Goal: Task Accomplishment & Management: Manage account settings

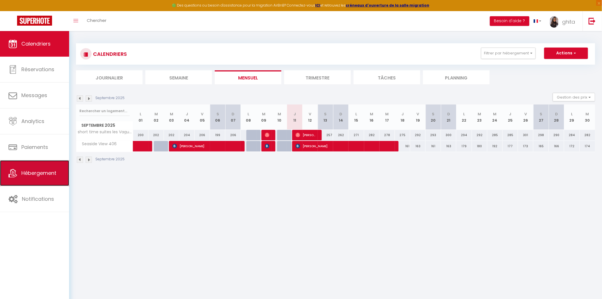
click at [38, 178] on link "Hébergement" at bounding box center [34, 173] width 69 height 26
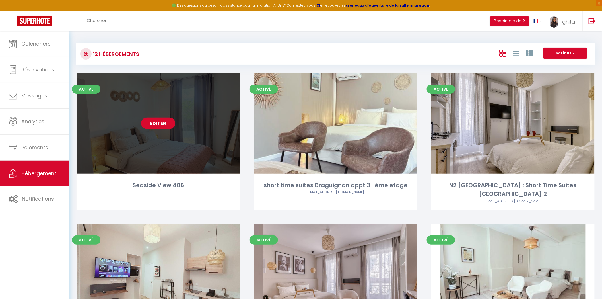
click at [159, 126] on link "Editer" at bounding box center [158, 123] width 34 height 11
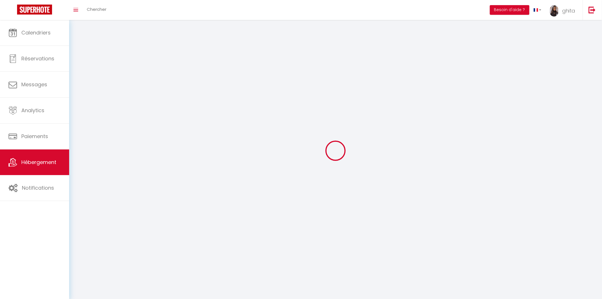
select select "1"
select select
select select "28"
select select
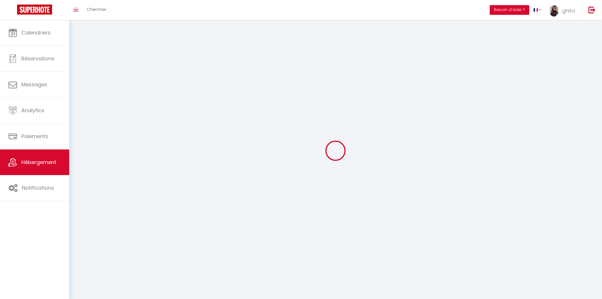
select select
checkbox input "false"
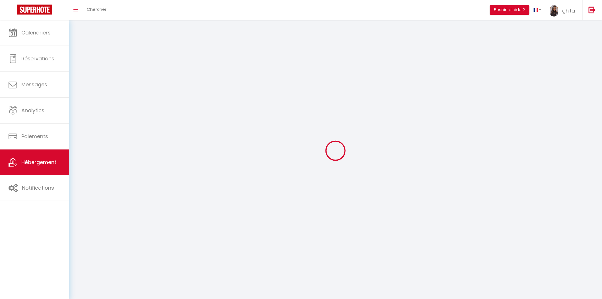
checkbox input "false"
select select
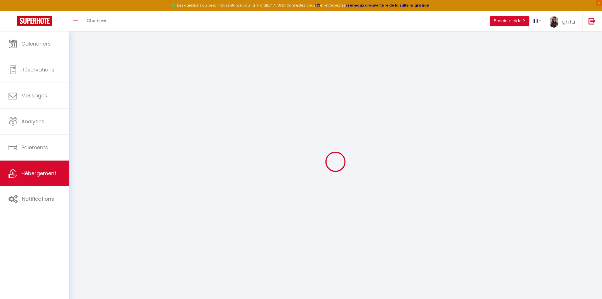
select select
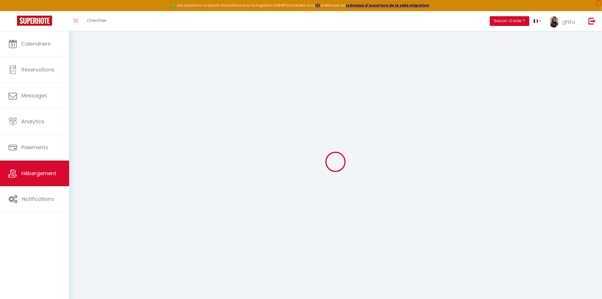
select select
checkbox input "false"
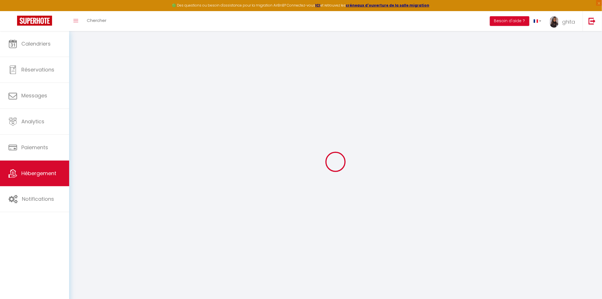
select select
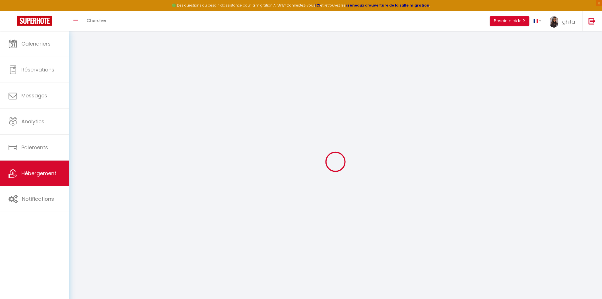
select select
checkbox input "false"
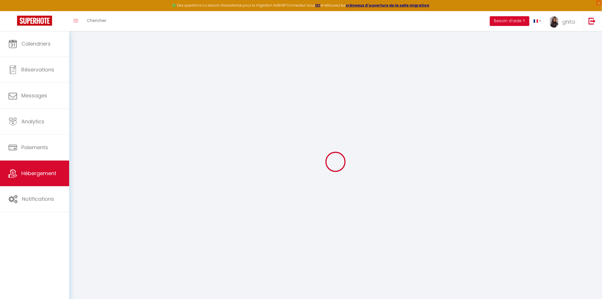
checkbox input "false"
select select
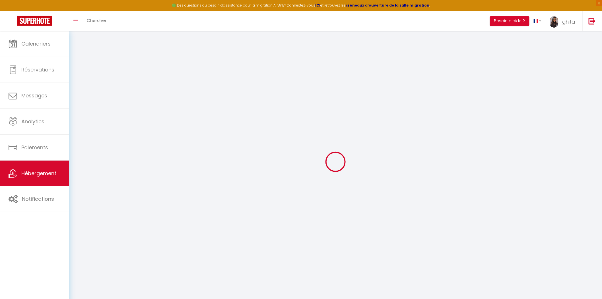
select select
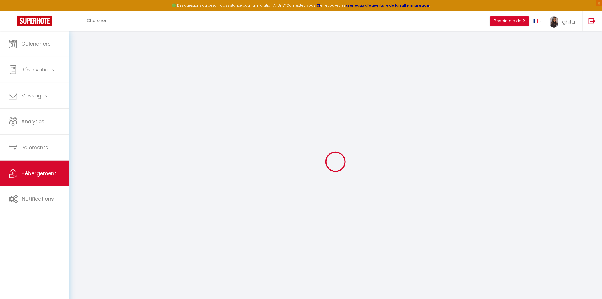
checkbox input "false"
select select
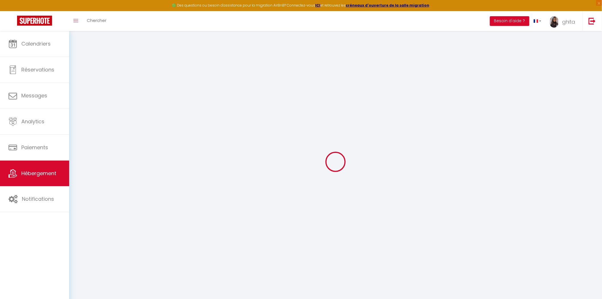
select select
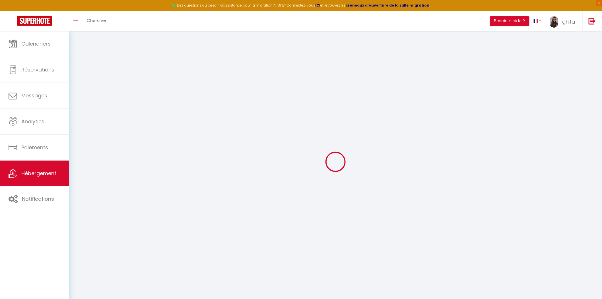
select select
checkbox input "false"
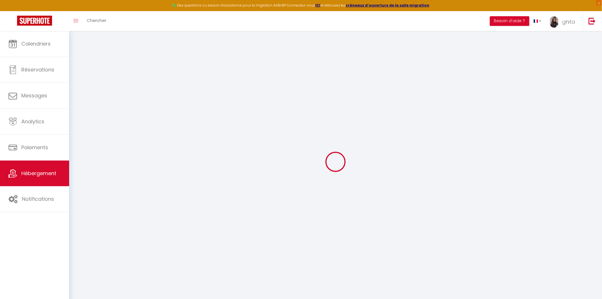
checkbox input "false"
select select
type input "Seaside View 406"
type input "Ghita"
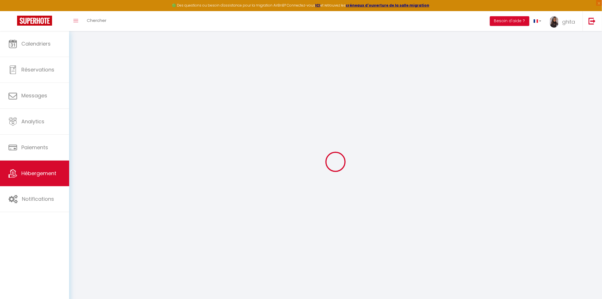
type input "vareille"
type input "Short time conciergerie [STREET_ADDRESS]"
type input "83000"
type input "[GEOGRAPHIC_DATA]"
type input "250"
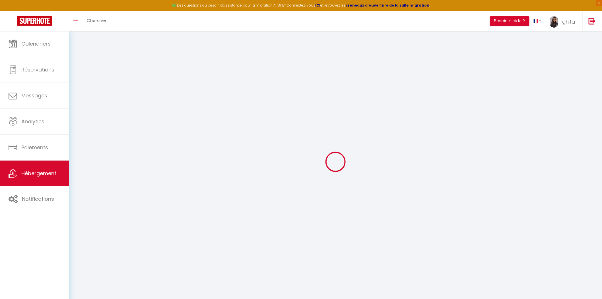
type input "80"
type input "5.00"
type input "300"
select select
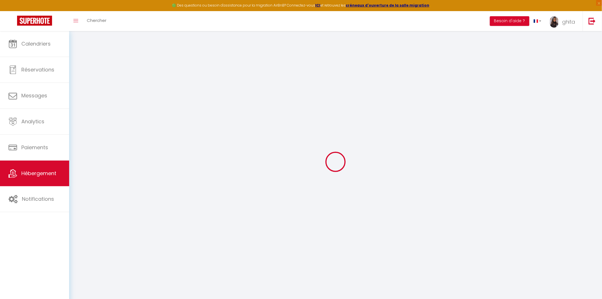
select select
type input "[STREET_ADDRESS]"
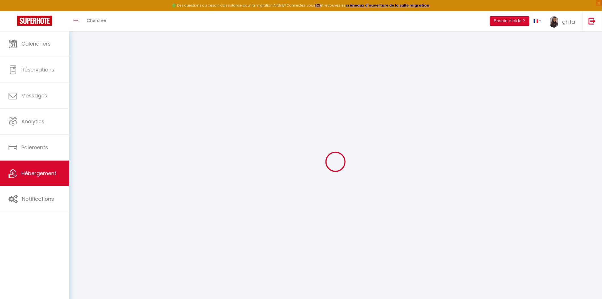
type input "06700"
type input "St-Laurent-du-Var"
type input "[EMAIL_ADDRESS][DOMAIN_NAME]"
select select "15343"
checkbox input "false"
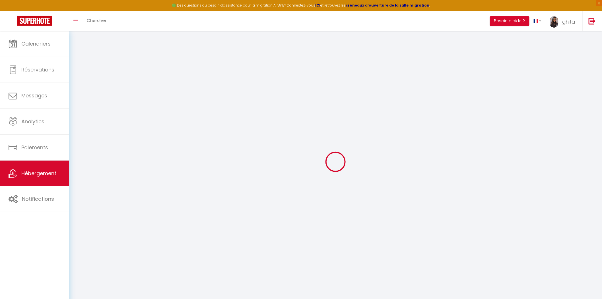
checkbox input "true"
checkbox input "false"
type input "0"
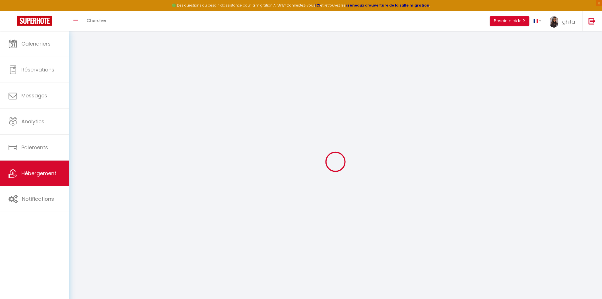
select select "51551"
select select
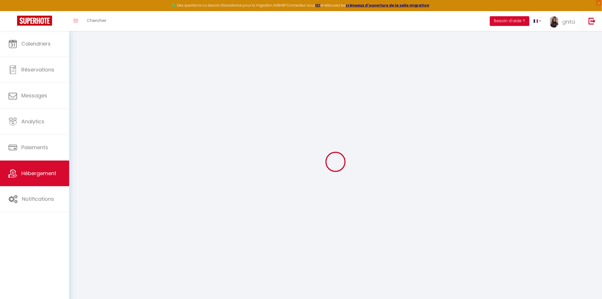
select select
checkbox input "false"
checkbox input "true"
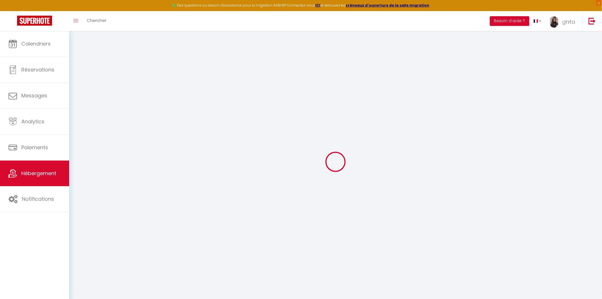
checkbox input "false"
select select
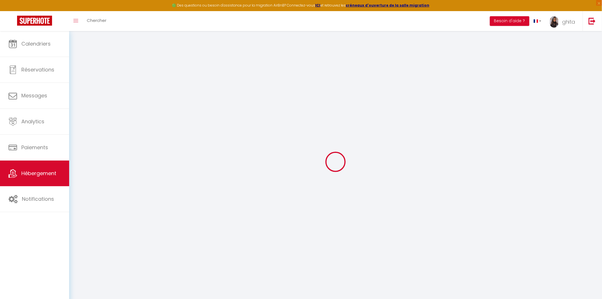
select select
checkbox input "false"
checkbox input "true"
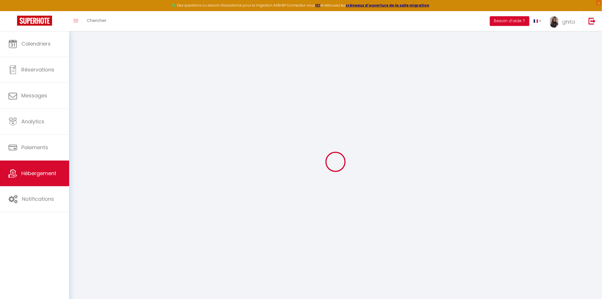
checkbox input "false"
checkbox input "true"
checkbox input "false"
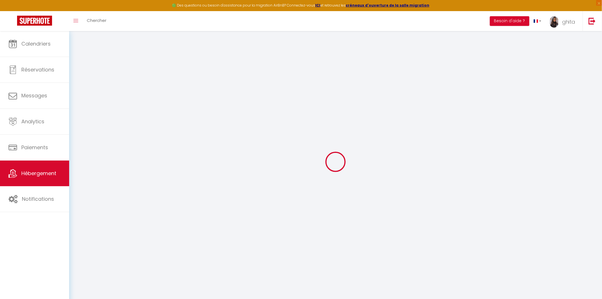
select select "14:00"
select select "21:00"
select select "11:00"
select select "30"
select select "120"
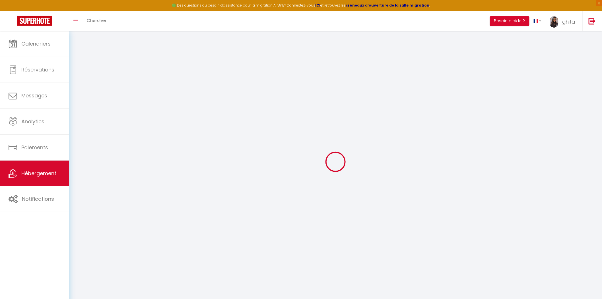
select select "23:00"
checkbox input "false"
checkbox input "true"
checkbox input "false"
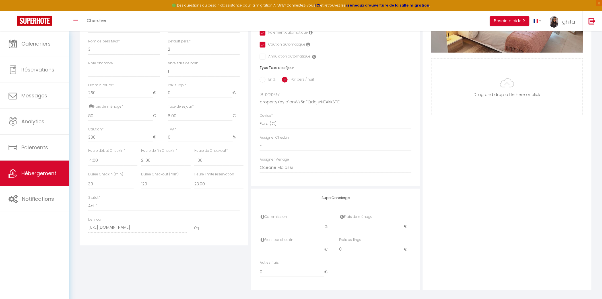
scroll to position [203, 0]
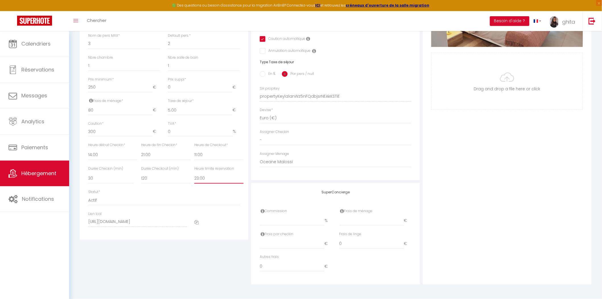
click at [206, 176] on select "Pas de limite 01:00 02:00 03:00 04:00 05:00 06:00 07:00 08:00 09:00 10:00 11:00…" at bounding box center [218, 178] width 49 height 11
click at [214, 180] on select "Pas de limite 01:00 02:00 03:00 04:00 05:00 06:00 07:00 08:00 09:00 10:00 11:00…" at bounding box center [218, 178] width 49 height 11
drag, startPoint x: 214, startPoint y: 180, endPoint x: 212, endPoint y: 178, distance: 3.2
click at [214, 180] on select "Pas de limite 01:00 02:00 03:00 04:00 05:00 06:00 07:00 08:00 09:00 10:00 11:00…" at bounding box center [218, 178] width 49 height 11
click at [210, 176] on select "Pas de limite 01:00 02:00 03:00 04:00 05:00 06:00 07:00 08:00 09:00 10:00 11:00…" at bounding box center [218, 178] width 49 height 11
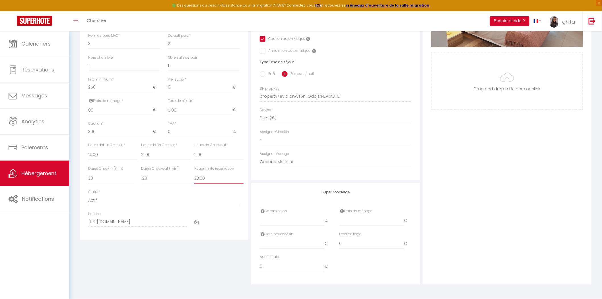
click at [210, 176] on select "Pas de limite 01:00 02:00 03:00 04:00 05:00 06:00 07:00 08:00 09:00 10:00 11:00…" at bounding box center [218, 178] width 49 height 11
click at [205, 176] on select "Pas de limite 01:00 02:00 03:00 04:00 05:00 06:00 07:00 08:00 09:00 10:00 11:00…" at bounding box center [218, 178] width 49 height 11
click at [206, 175] on select "Pas de limite 01:00 02:00 03:00 04:00 05:00 06:00 07:00 08:00 09:00 10:00 11:00…" at bounding box center [218, 178] width 49 height 11
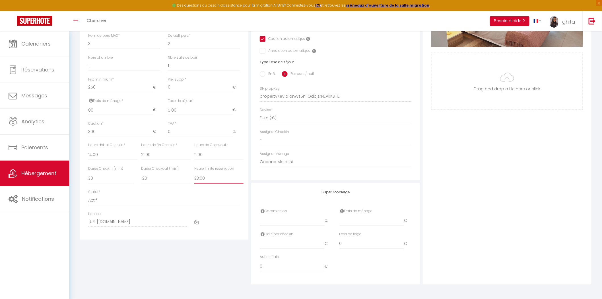
click at [209, 178] on select "Pas de limite 01:00 02:00 03:00 04:00 05:00 06:00 07:00 08:00 09:00 10:00 11:00…" at bounding box center [218, 178] width 49 height 11
select select
click at [194, 173] on select "Pas de limite 01:00 02:00 03:00 04:00 05:00 06:00 07:00 08:00 09:00 10:00 11:00…" at bounding box center [218, 178] width 49 height 11
checkbox input "false"
checkbox input "true"
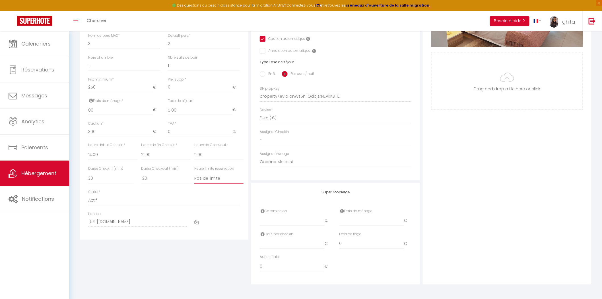
checkbox input "true"
checkbox input "false"
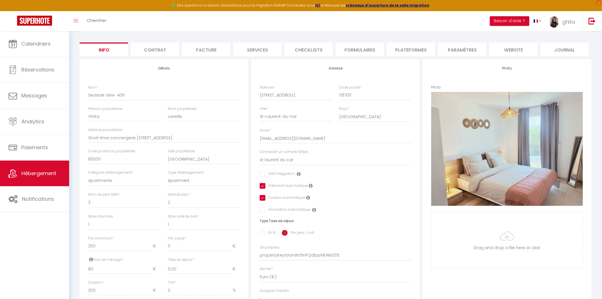
scroll to position [0, 0]
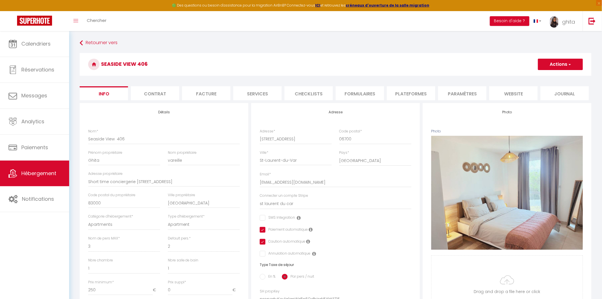
click at [570, 63] on span "button" at bounding box center [570, 64] width 4 height 6
click at [537, 76] on input "Enregistrer" at bounding box center [538, 77] width 21 height 6
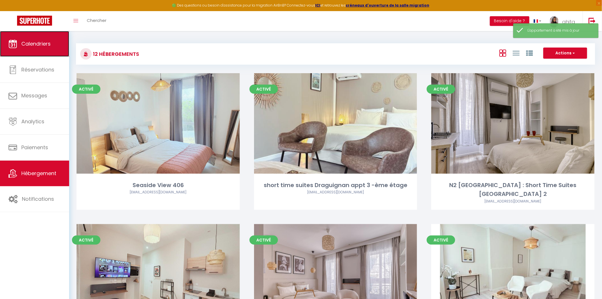
click at [49, 43] on span "Calendriers" at bounding box center [35, 43] width 29 height 7
